Goal: Task Accomplishment & Management: Check status

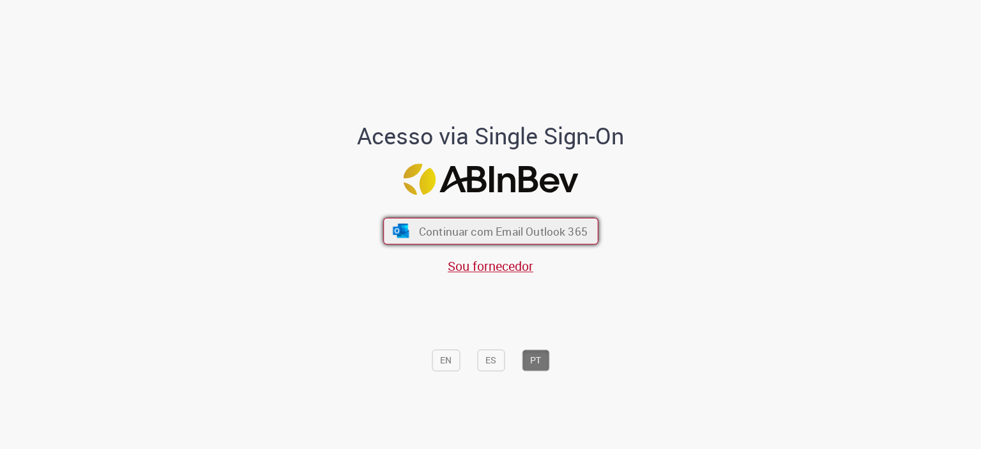
click at [524, 230] on span "Continuar com Email Outlook 365" at bounding box center [502, 230] width 169 height 15
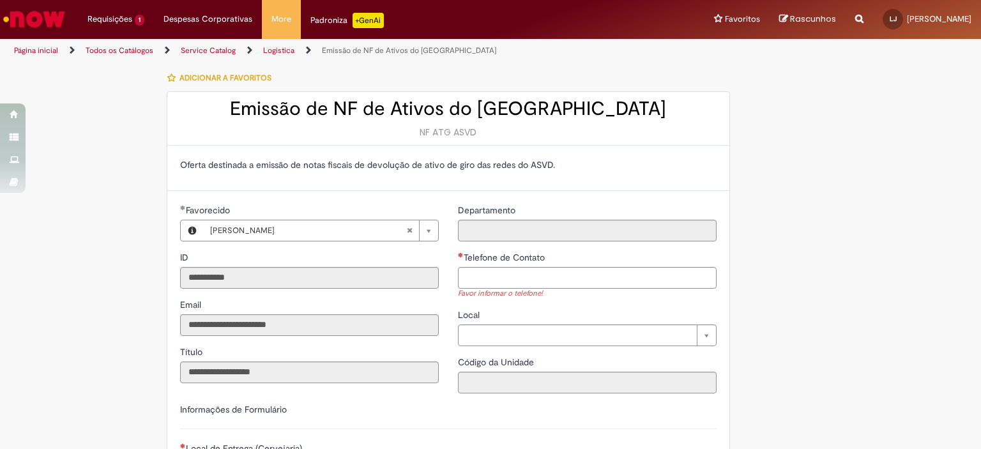
click at [112, 50] on link "Todos os Catálogos" at bounding box center [120, 50] width 68 height 10
click at [123, 20] on li "Requisições 1 Exibir Todas as Solicitações Emissão de NF de Ativos do ASVD 18h …" at bounding box center [116, 19] width 76 height 38
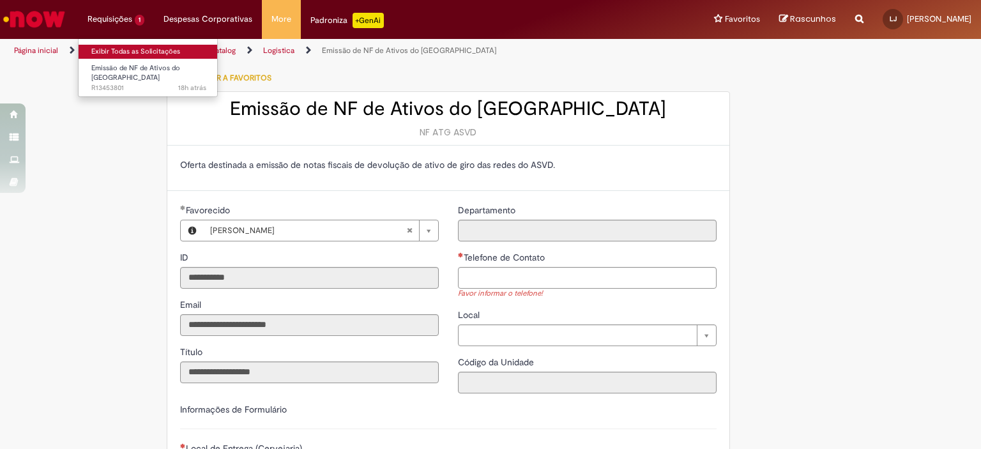
click at [116, 48] on link "Exibir Todas as Solicitações" at bounding box center [149, 52] width 140 height 14
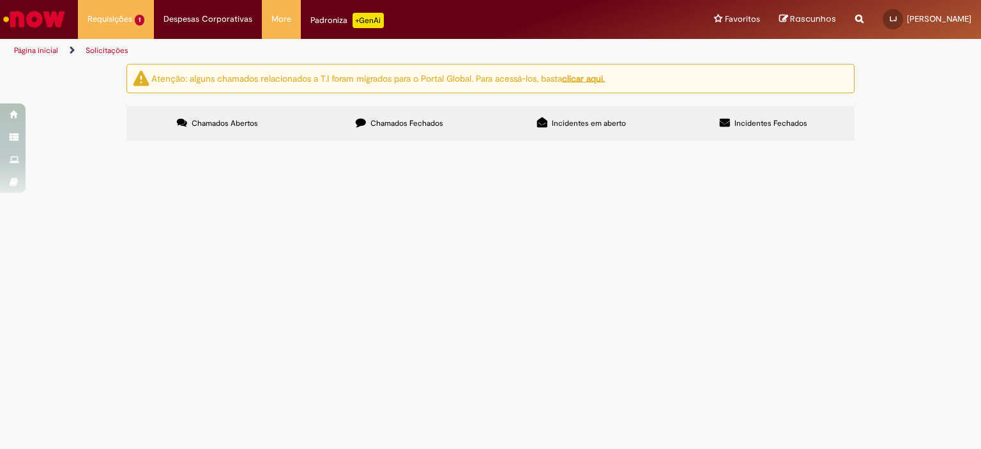
click at [354, 125] on label "Chamados Fechados" at bounding box center [399, 123] width 182 height 34
click at [276, 125] on label "Chamados Abertos" at bounding box center [217, 123] width 182 height 34
click at [0, 0] on span "Emissão de NF de Ativos do [GEOGRAPHIC_DATA]" at bounding box center [0, 0] width 0 height 0
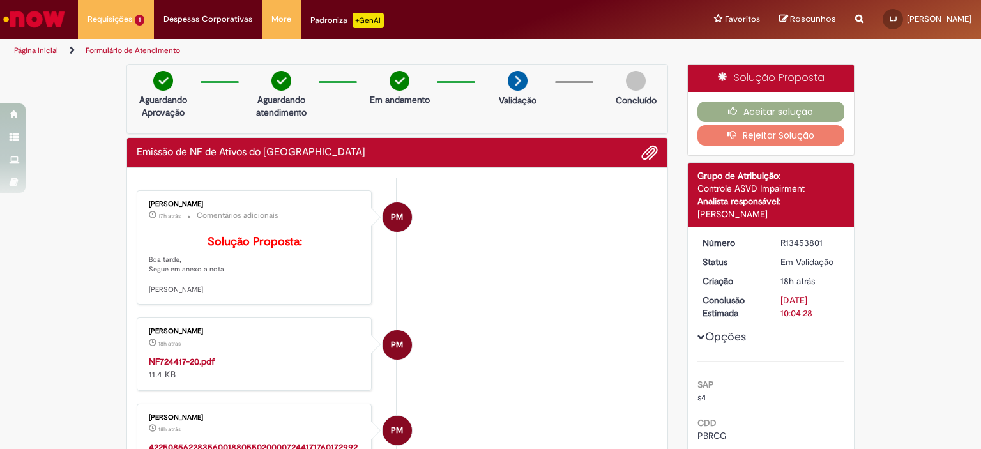
scroll to position [128, 0]
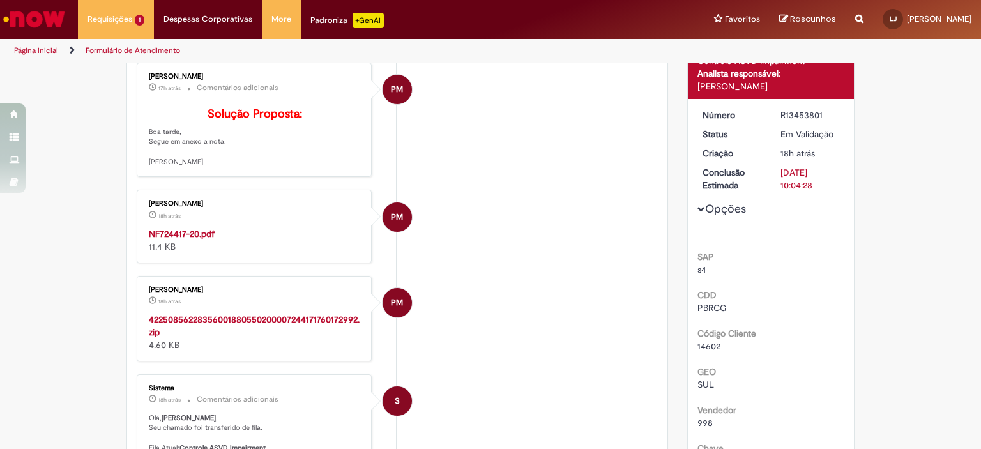
click at [188, 239] on strong "NF724417-20.pdf" at bounding box center [182, 233] width 66 height 11
